Goal: Check status: Check status

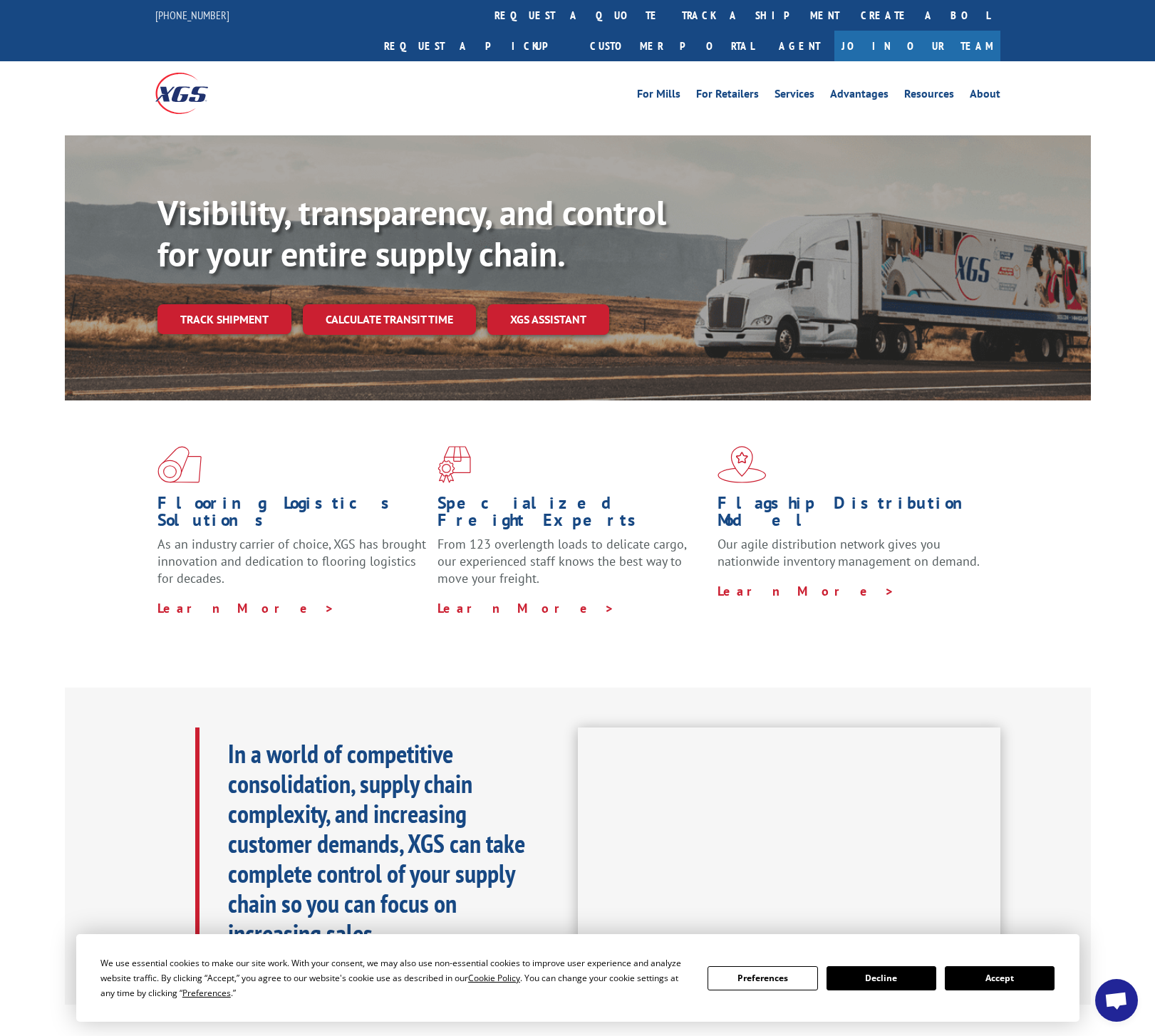
click at [240, 304] on link "Track shipment" at bounding box center [225, 319] width 134 height 30
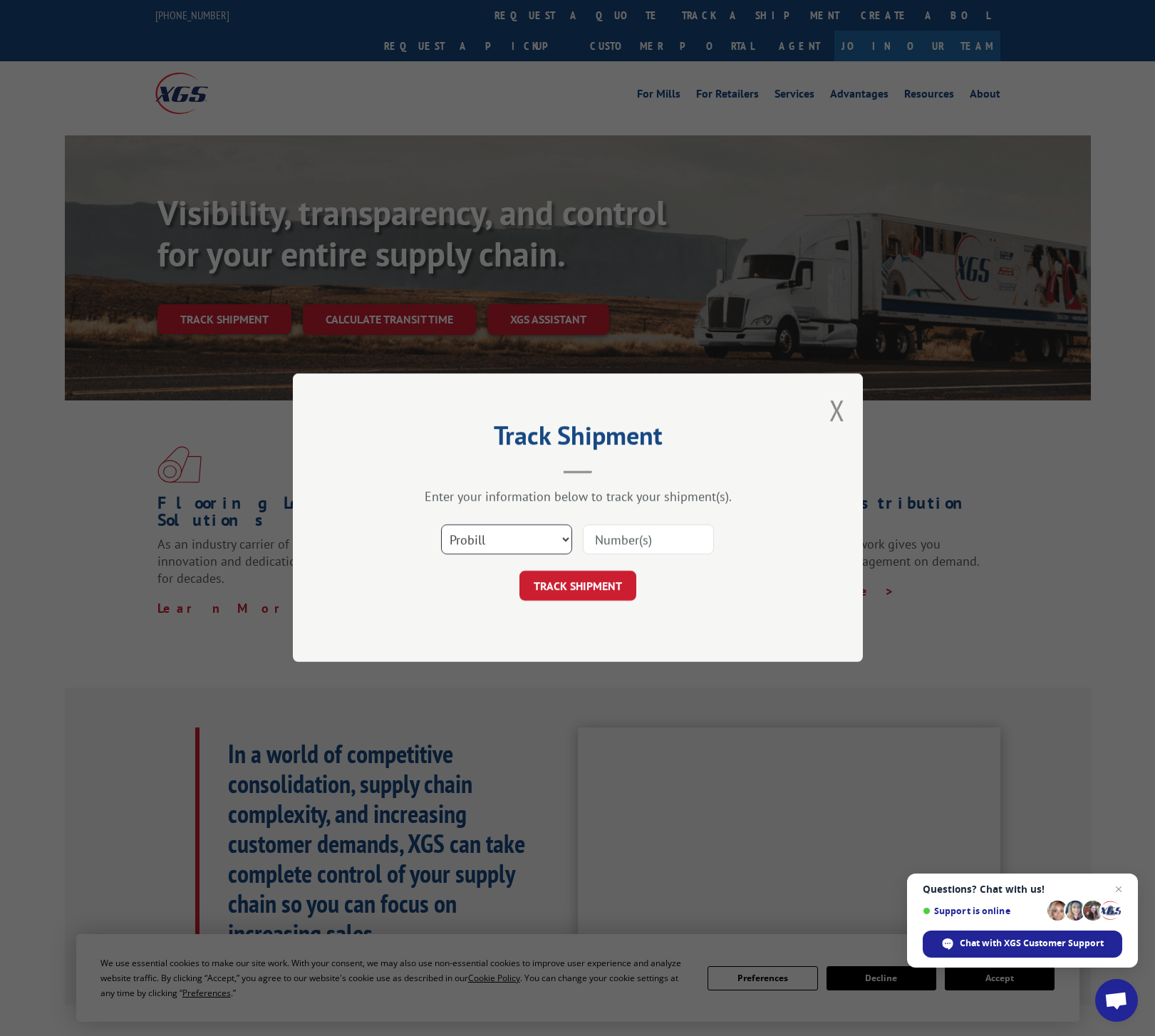
click at [531, 544] on select "Select category... Probill BOL PO" at bounding box center [507, 540] width 131 height 30
click at [441, 525] on select "Select category... Probill BOL PO" at bounding box center [507, 540] width 131 height 30
click at [724, 545] on div "Select category... Probill BOL PO" at bounding box center [578, 539] width 428 height 47
click at [671, 545] on input at bounding box center [648, 540] width 131 height 30
paste input "17501761"
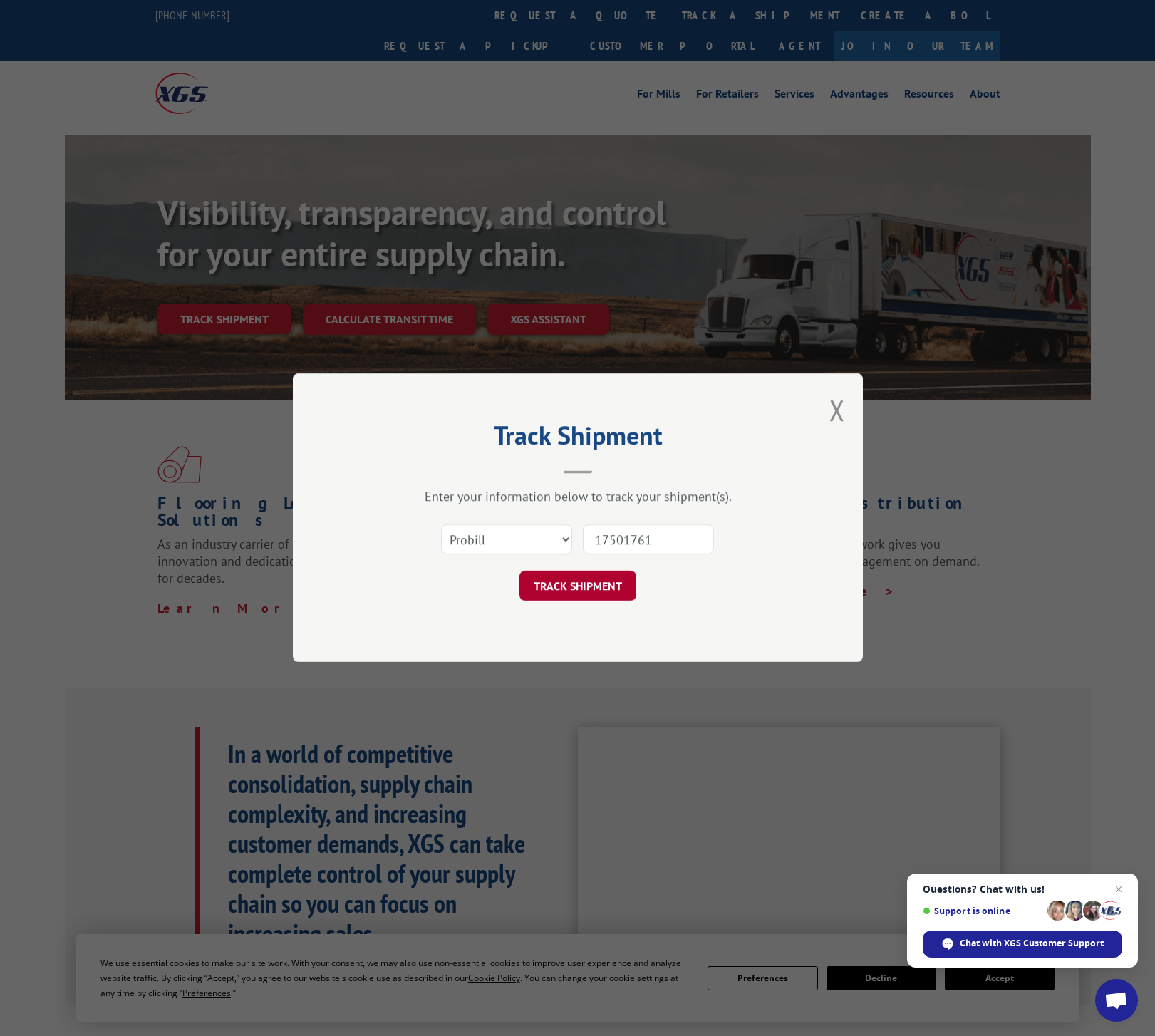
type input "17501761"
click at [573, 591] on button "TRACK SHIPMENT" at bounding box center [578, 586] width 117 height 30
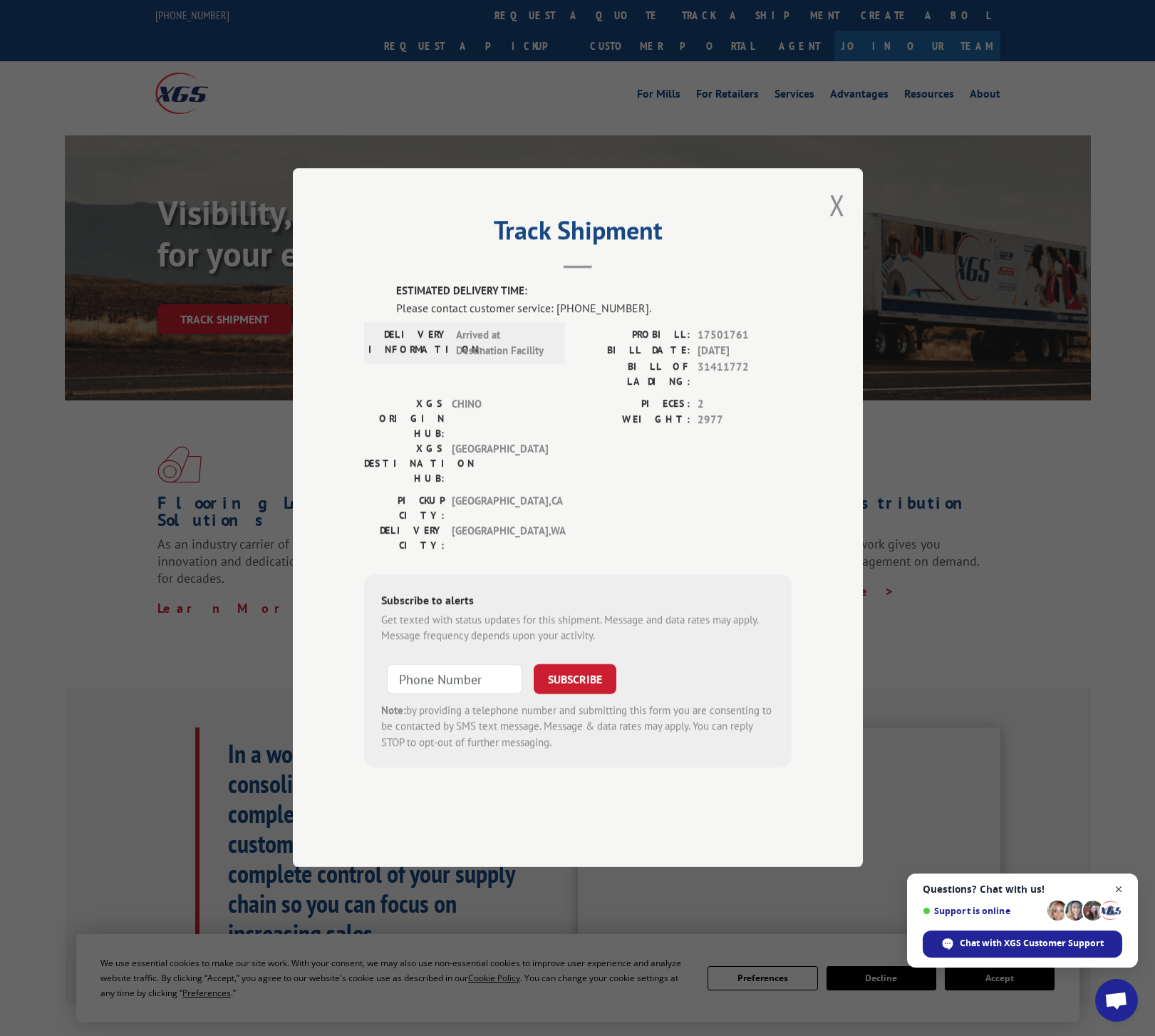
click at [1120, 891] on span "Open chat" at bounding box center [1119, 890] width 18 height 18
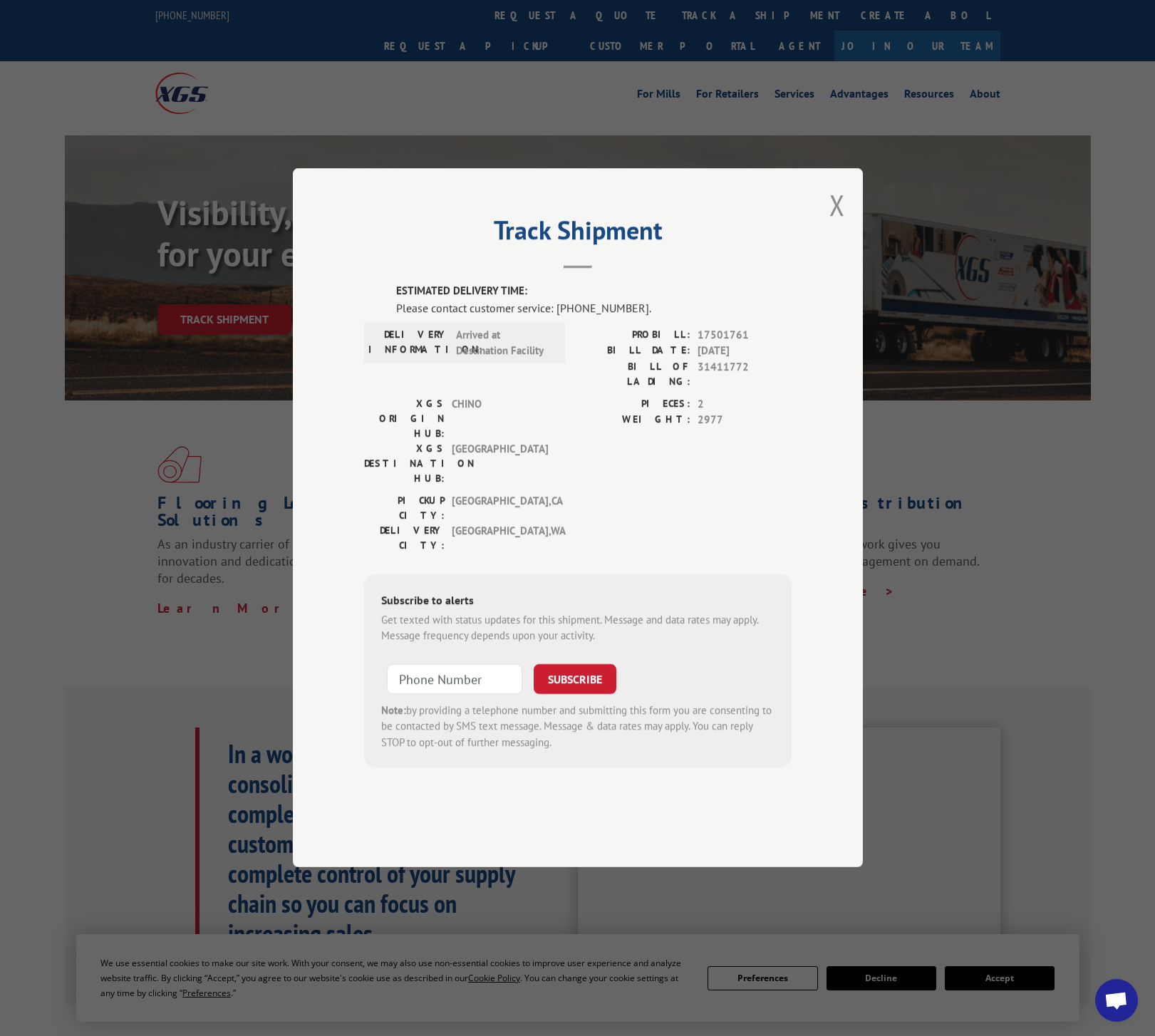
click at [839, 224] on button "Close modal" at bounding box center [837, 204] width 16 height 38
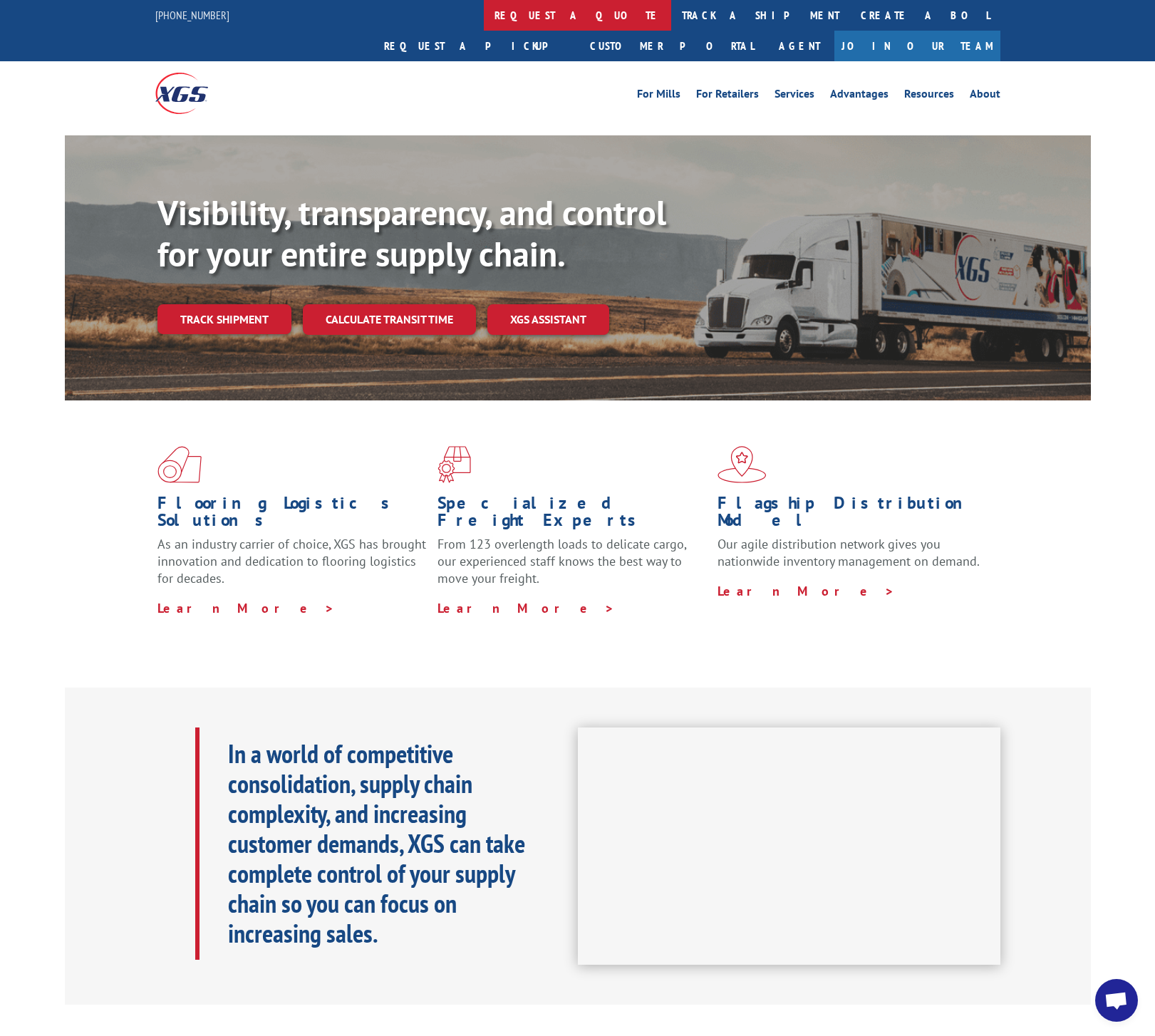
click at [484, 18] on link "request a quote" at bounding box center [578, 15] width 187 height 31
